Goal: Task Accomplishment & Management: Use online tool/utility

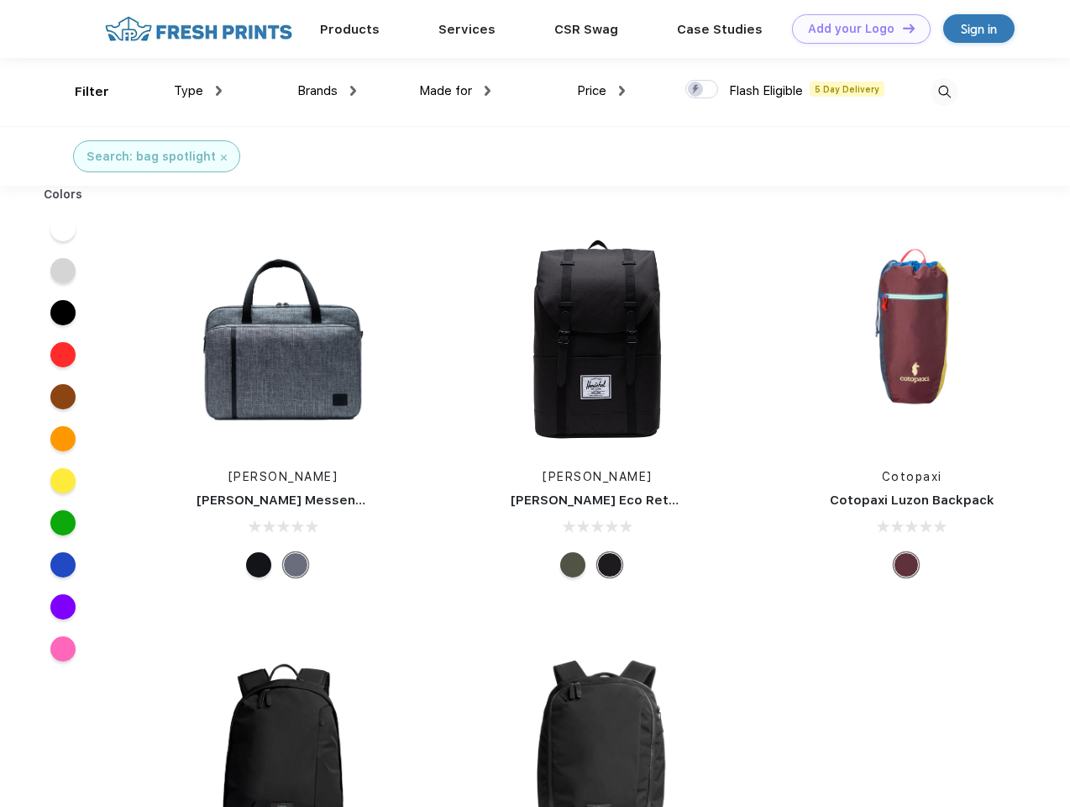
click at [855, 29] on link "Add your Logo Design Tool" at bounding box center [861, 28] width 139 height 29
click at [0, 0] on div "Design Tool" at bounding box center [0, 0] width 0 height 0
click at [902, 28] on link "Add your Logo Design Tool" at bounding box center [861, 28] width 139 height 29
click at [81, 92] on div "Filter" at bounding box center [92, 91] width 34 height 19
click at [198, 91] on span "Type" at bounding box center [188, 90] width 29 height 15
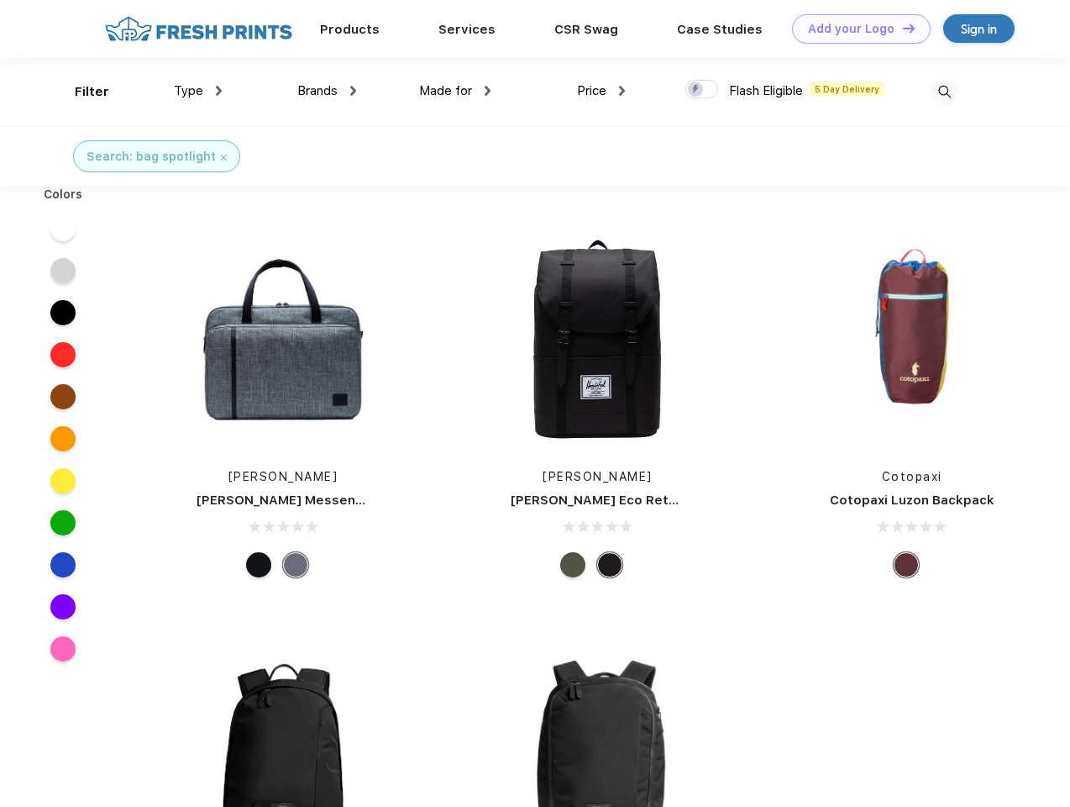
click at [327, 91] on span "Brands" at bounding box center [317, 90] width 40 height 15
click at [455, 91] on span "Made for" at bounding box center [445, 90] width 53 height 15
click at [602, 91] on span "Price" at bounding box center [591, 90] width 29 height 15
click at [702, 90] on div at bounding box center [702, 89] width 33 height 18
click at [697, 90] on input "checkbox" at bounding box center [691, 84] width 11 height 11
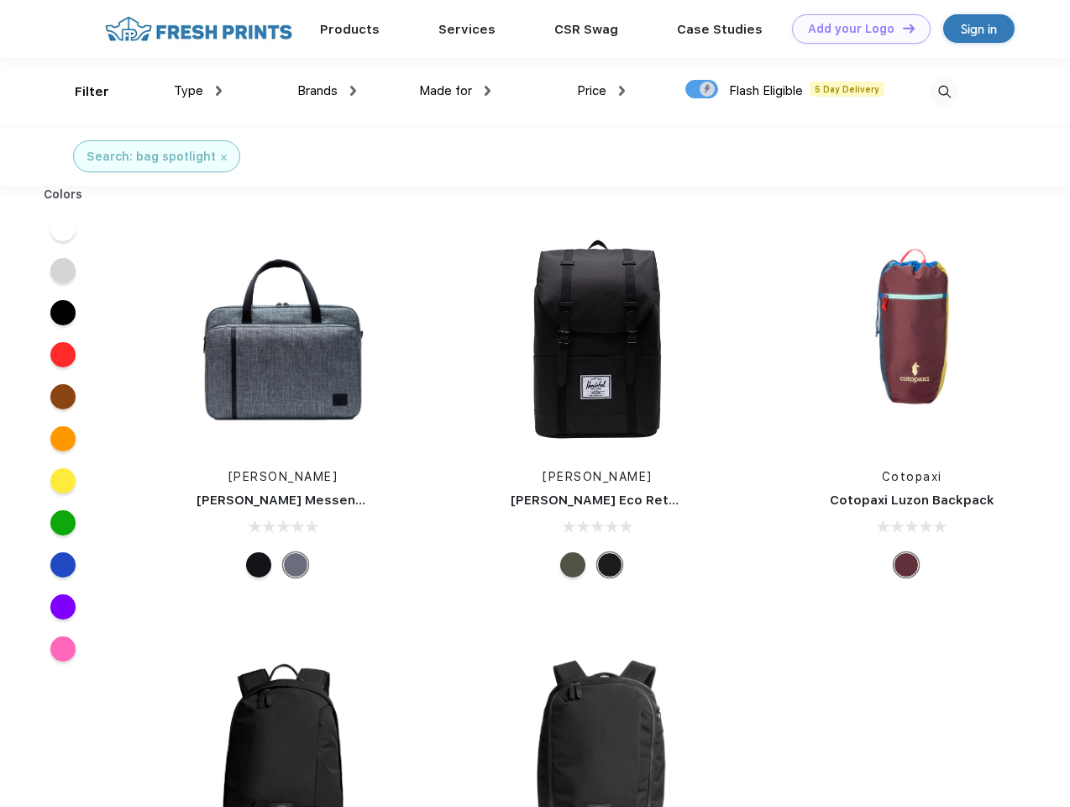
click at [944, 92] on img at bounding box center [945, 92] width 28 height 28
